Goal: Information Seeking & Learning: Find specific fact

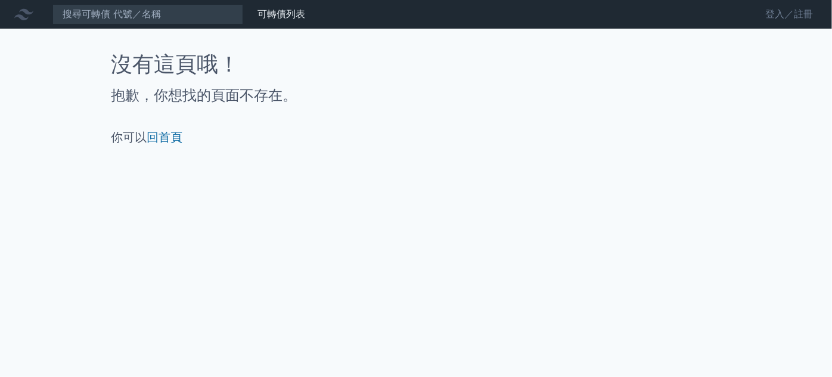
click at [780, 13] on link "登入／註冊" at bounding box center [788, 14] width 67 height 19
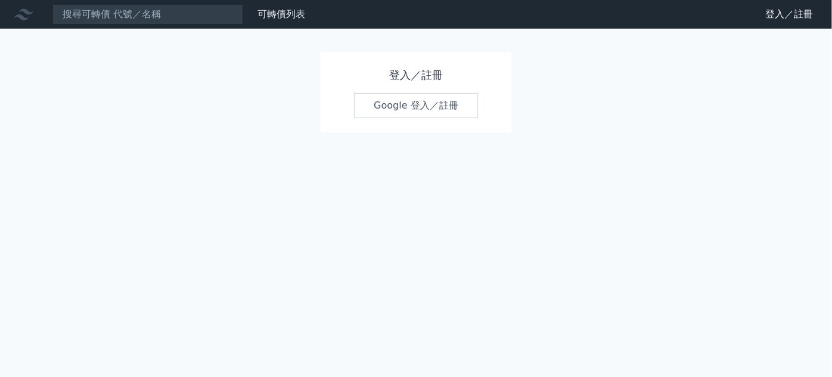
click at [422, 98] on link "Google 登入／註冊" at bounding box center [416, 105] width 124 height 25
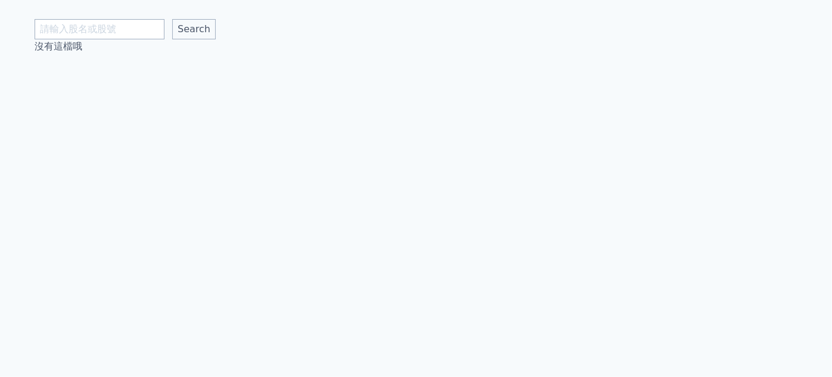
click at [134, 29] on input "text" at bounding box center [100, 29] width 130 height 20
type input "東研"
click at [176, 31] on input "Search" at bounding box center [193, 29] width 43 height 20
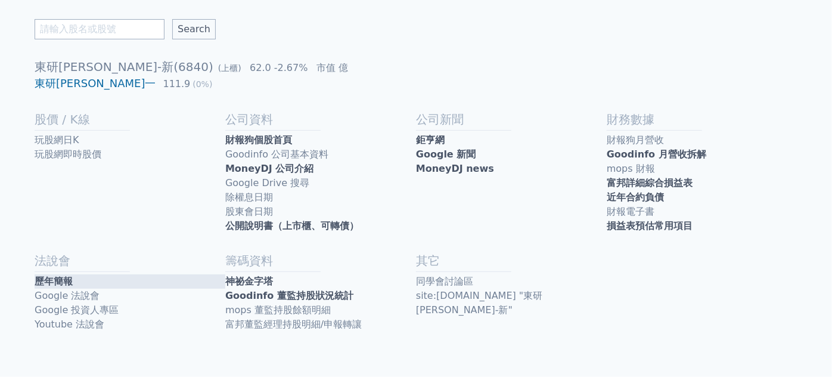
click at [98, 285] on link "歷年簡報" at bounding box center [130, 281] width 191 height 14
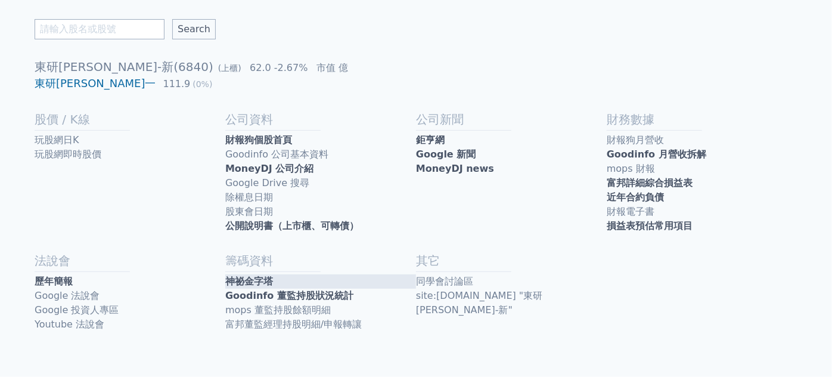
click at [323, 276] on link "神祕金字塔" at bounding box center [320, 281] width 191 height 14
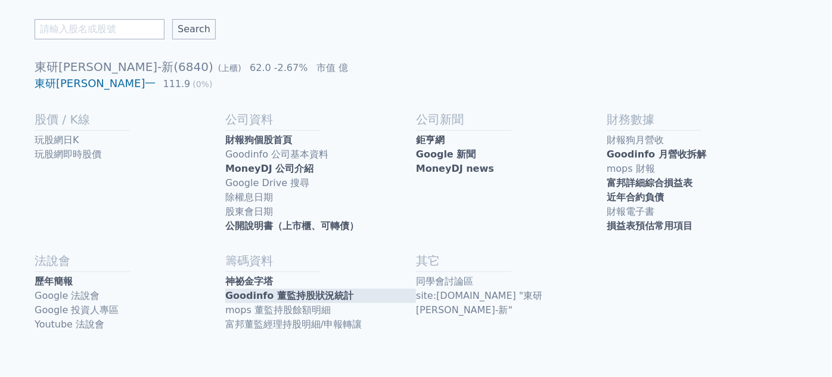
click at [288, 293] on link "Goodinfo 董監持股狀況統計" at bounding box center [320, 295] width 191 height 14
